Goal: Information Seeking & Learning: Check status

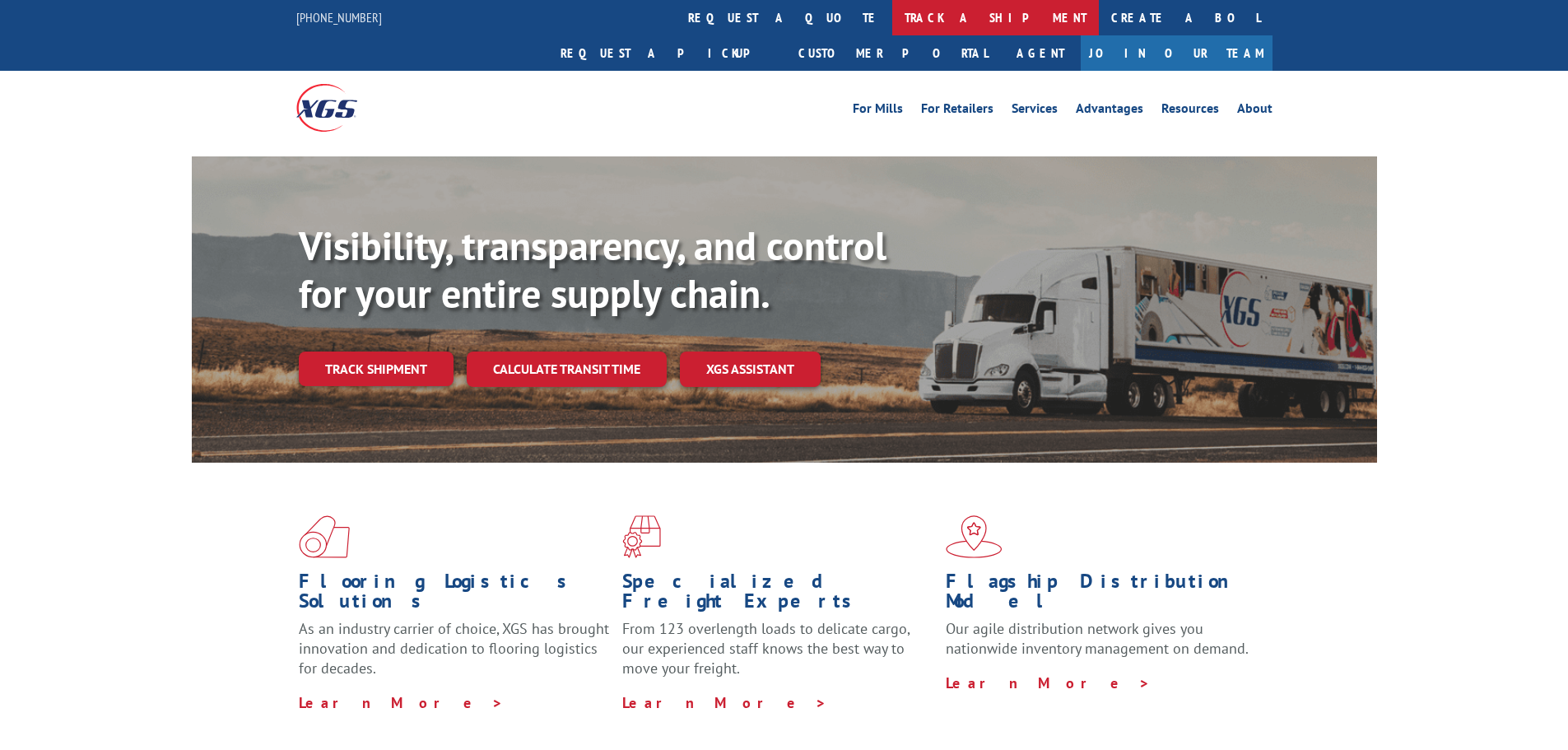
click at [892, 26] on link "track a shipment" at bounding box center [996, 18] width 207 height 36
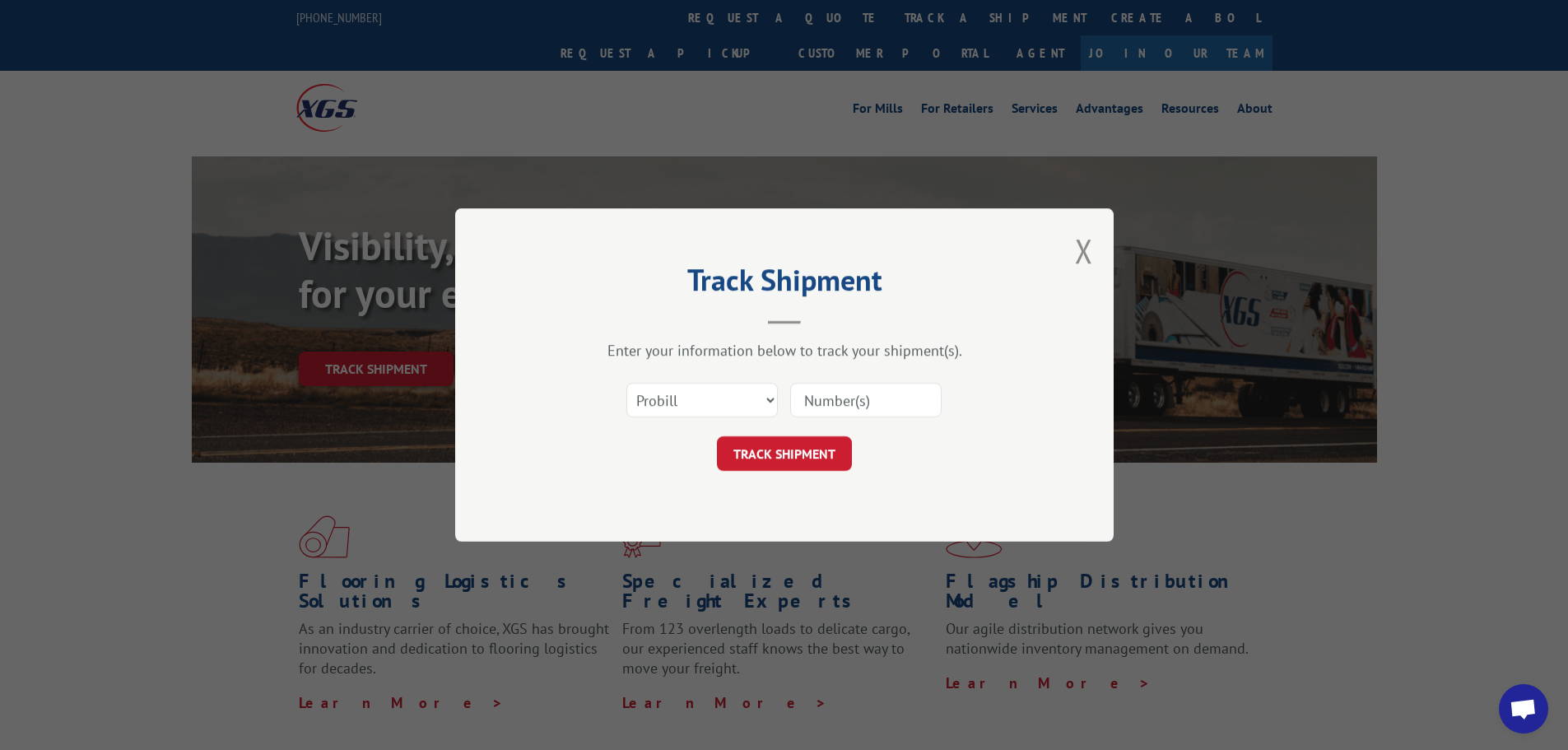
click at [820, 414] on input at bounding box center [865, 399] width 152 height 35
paste input "15986106"
type input "15986106"
click at [796, 443] on button "TRACK SHIPMENT" at bounding box center [784, 453] width 135 height 35
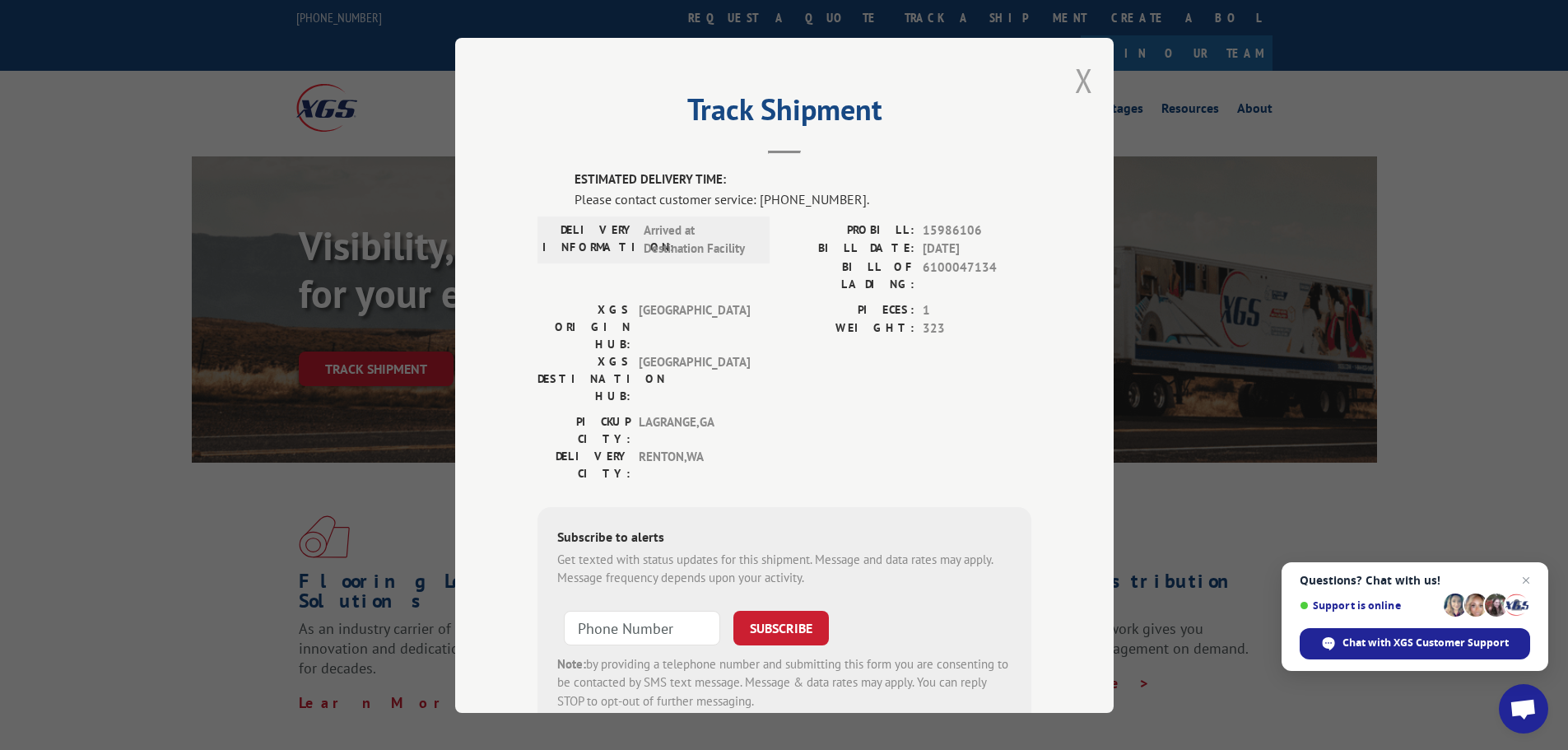
click at [1078, 81] on button "Close modal" at bounding box center [1083, 80] width 18 height 43
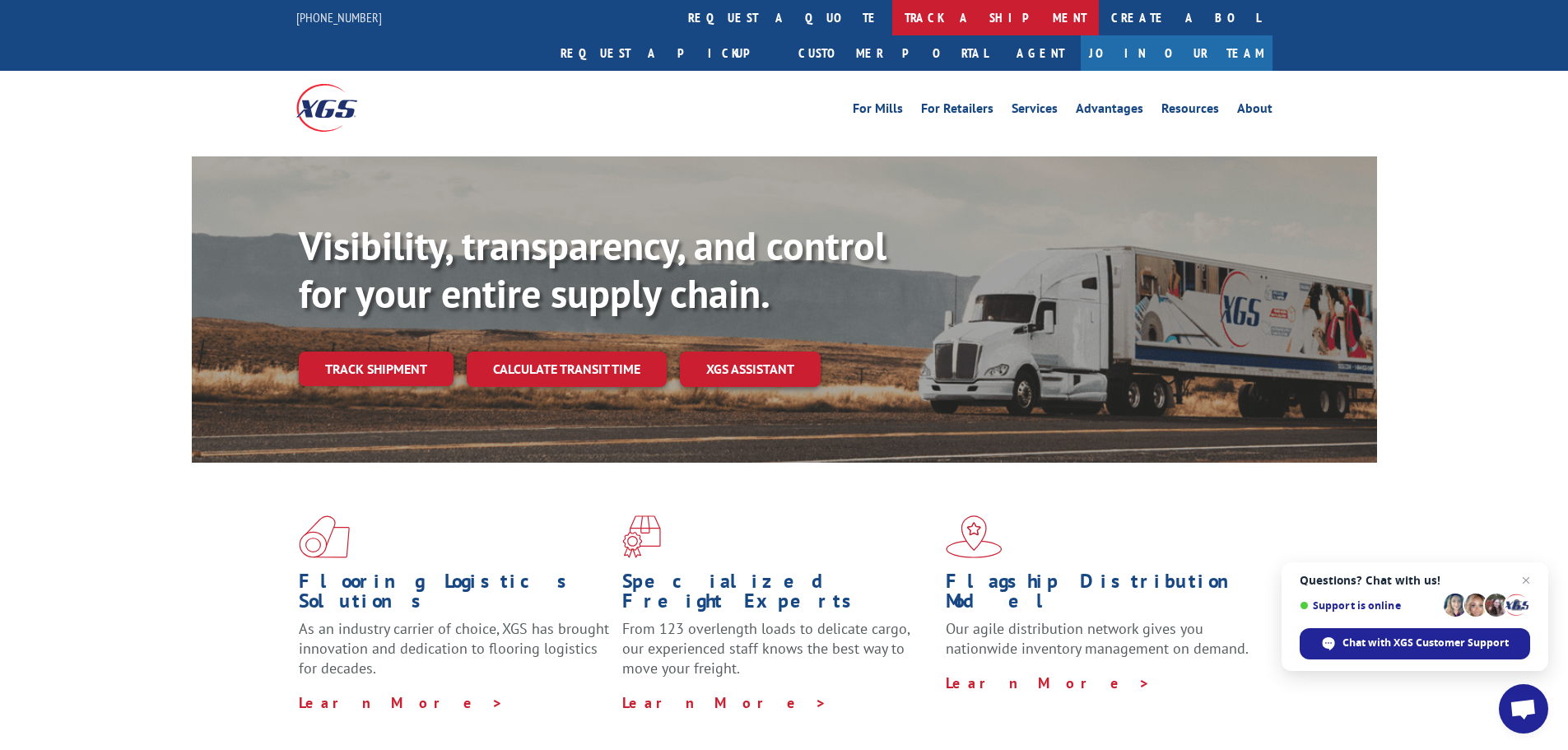
click at [892, 16] on link "track a shipment" at bounding box center [996, 18] width 207 height 36
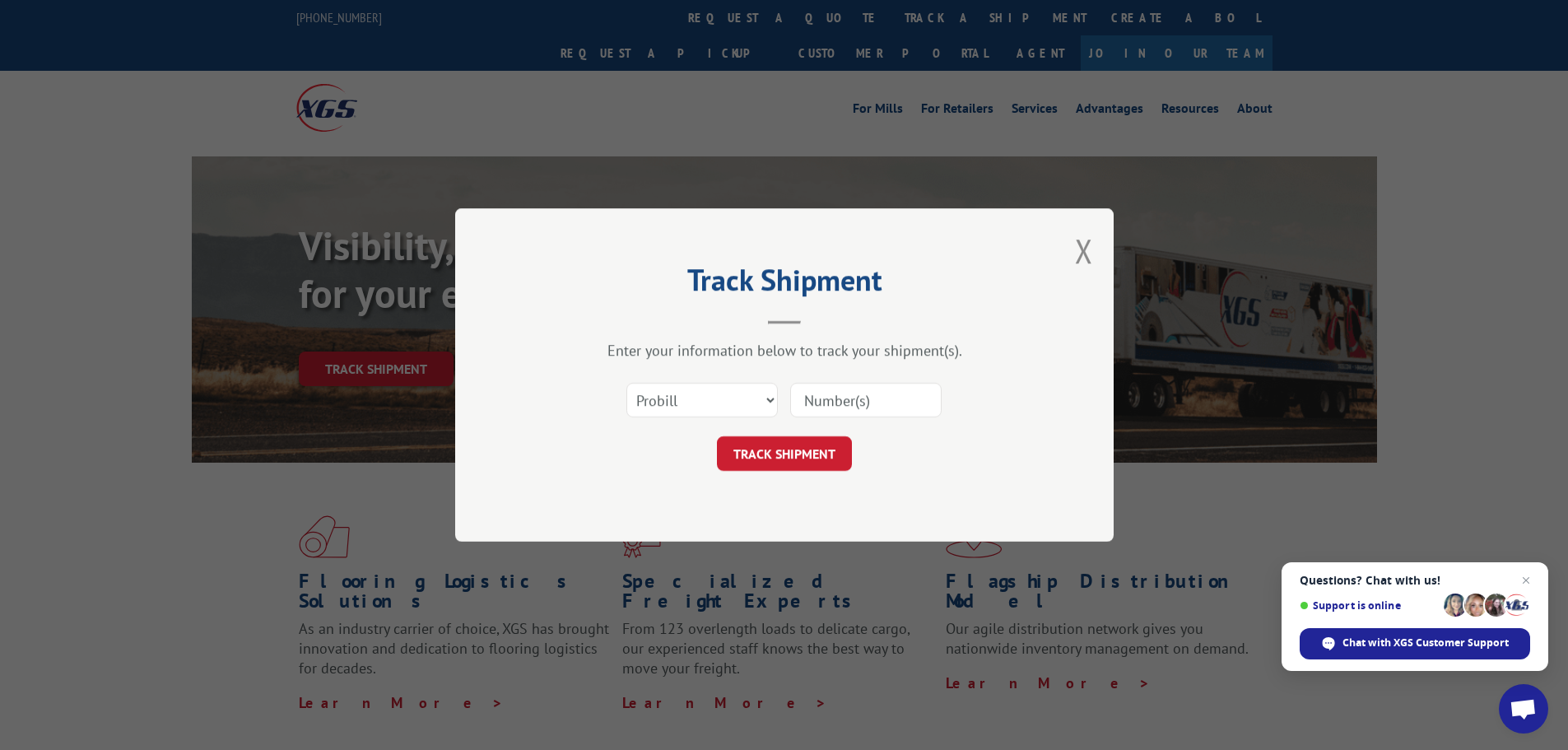
click at [865, 410] on input at bounding box center [865, 399] width 152 height 35
paste input "15987015"
type input "15987015"
click at [828, 444] on button "TRACK SHIPMENT" at bounding box center [784, 453] width 135 height 35
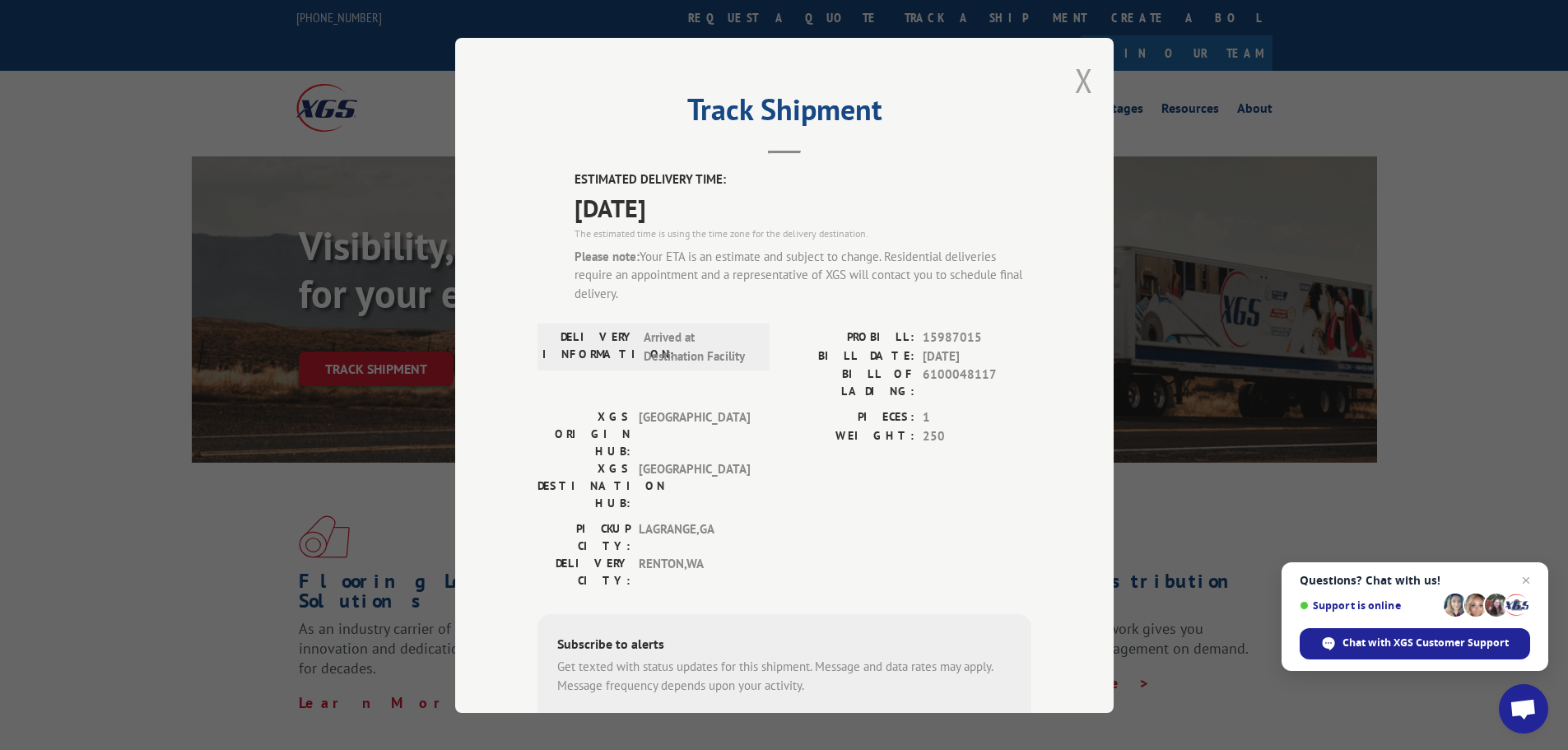
click at [1083, 81] on button "Close modal" at bounding box center [1083, 80] width 18 height 43
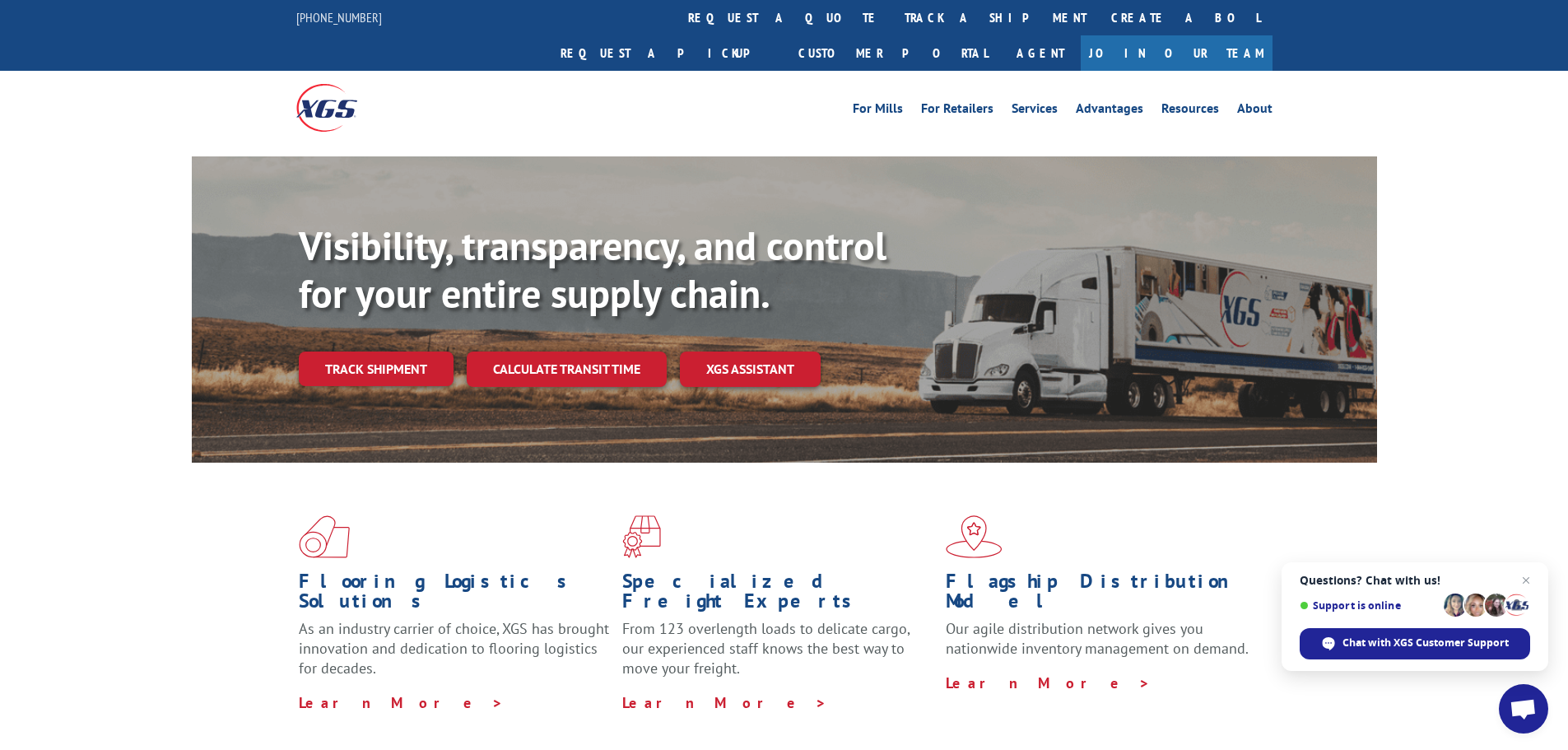
click at [892, 20] on link "track a shipment" at bounding box center [996, 18] width 207 height 36
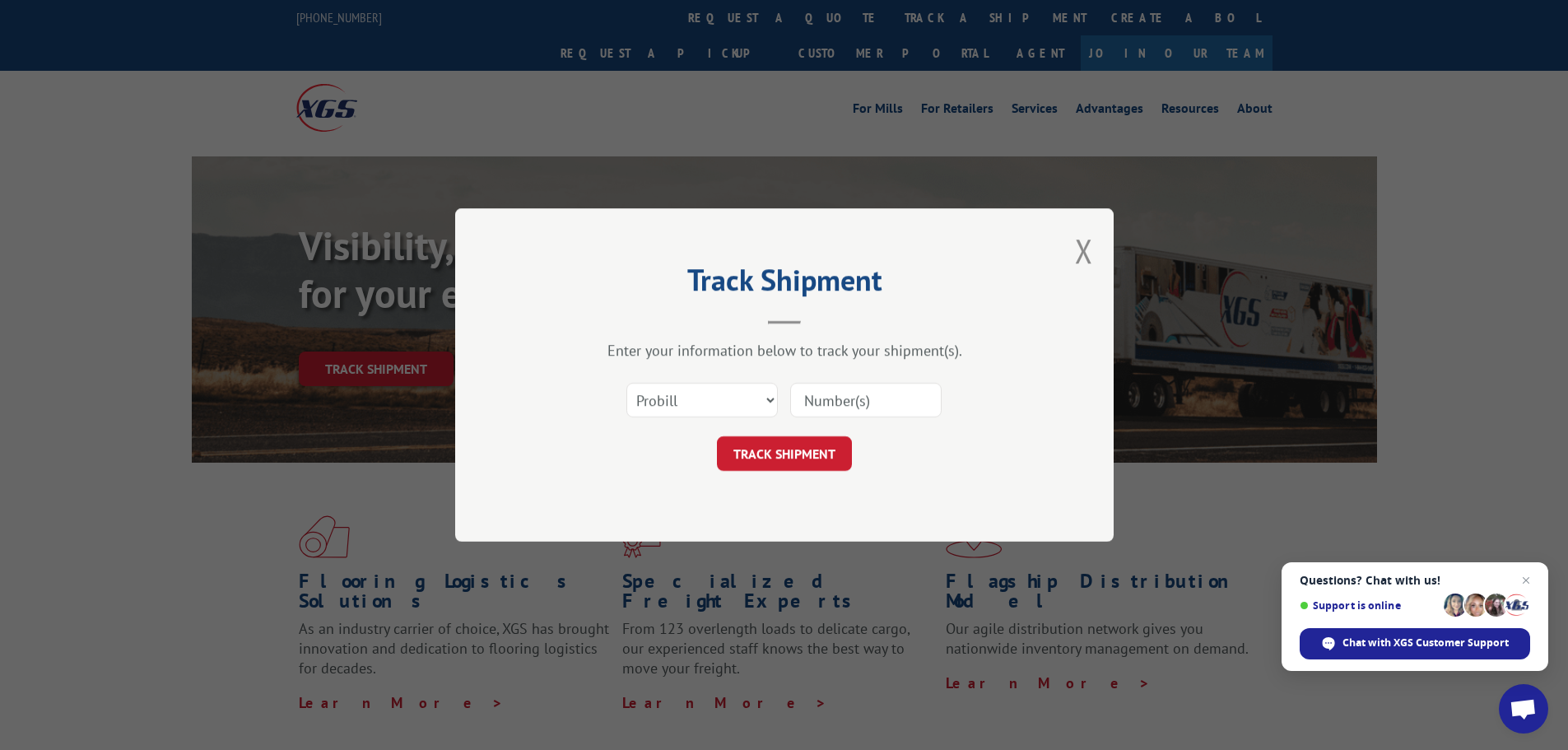
click at [841, 407] on input at bounding box center [865, 399] width 152 height 35
paste input "15987276"
type input "15987276"
click at [809, 457] on button "TRACK SHIPMENT" at bounding box center [784, 453] width 135 height 35
